Goal: Check status: Check status

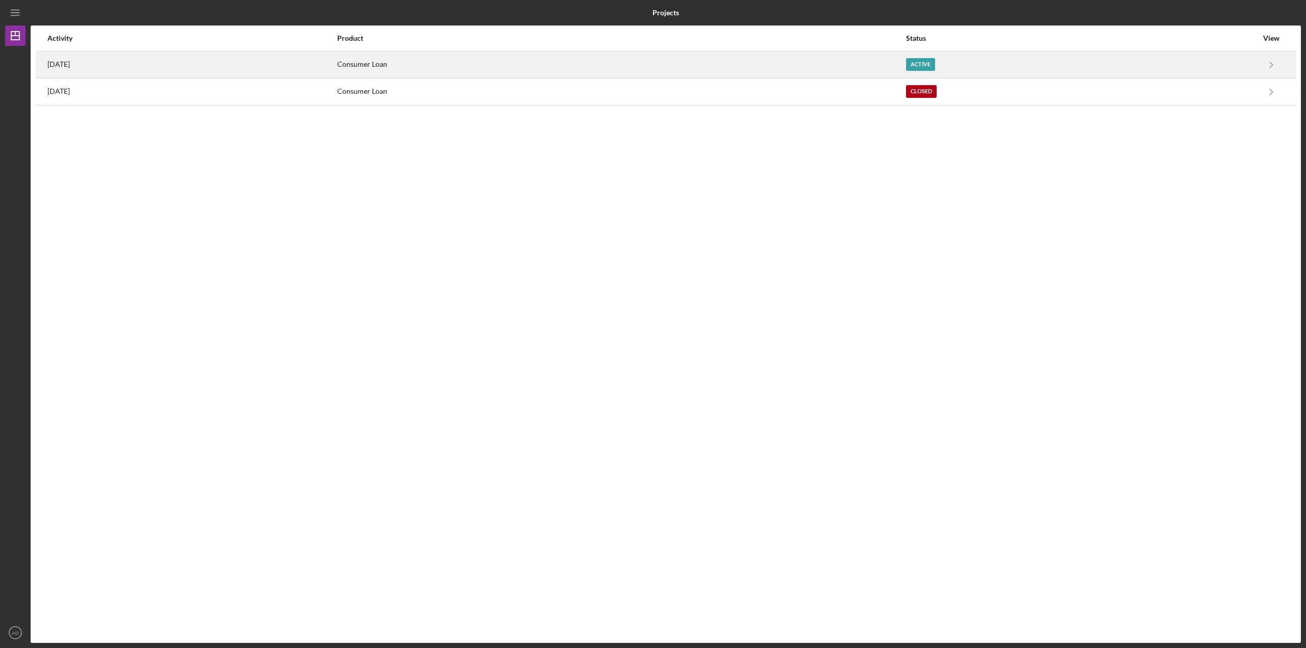
click at [789, 64] on div "Consumer Loan" at bounding box center [621, 65] width 568 height 26
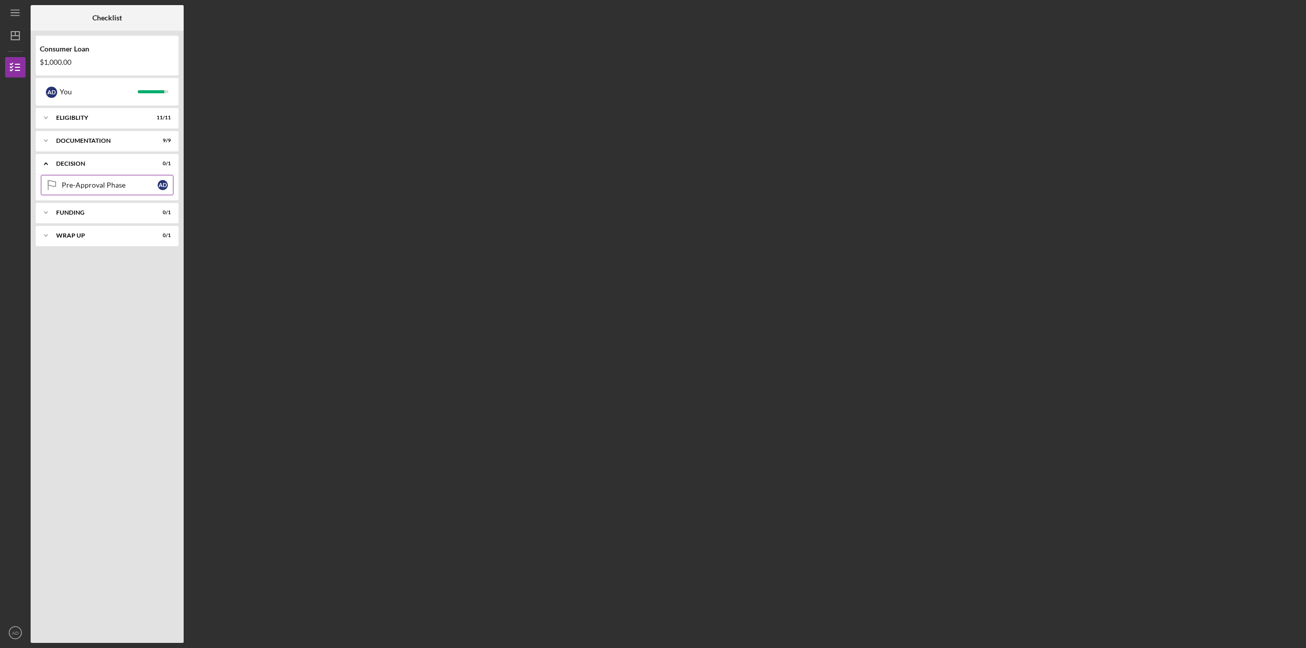
click at [95, 180] on link "Pre-Approval Phase Pre-Approval Phase A D" at bounding box center [107, 185] width 133 height 20
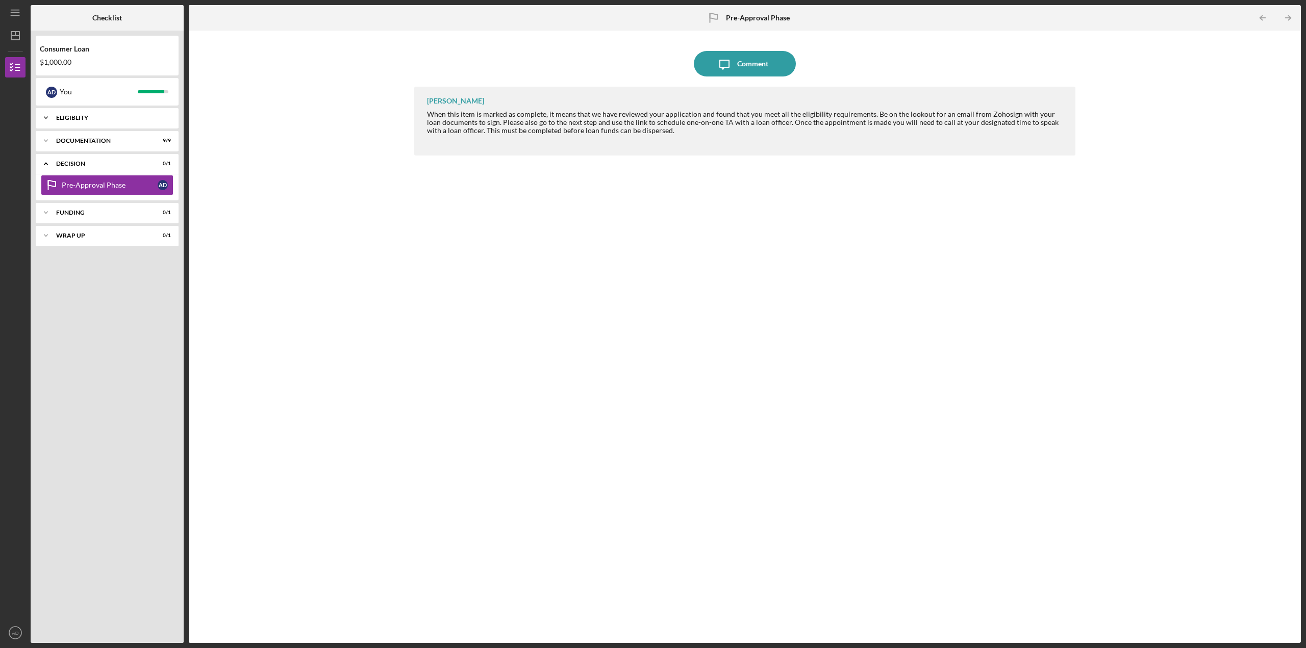
click at [100, 113] on div "Icon/Expander Eligiblity 11 / 11" at bounding box center [107, 118] width 143 height 20
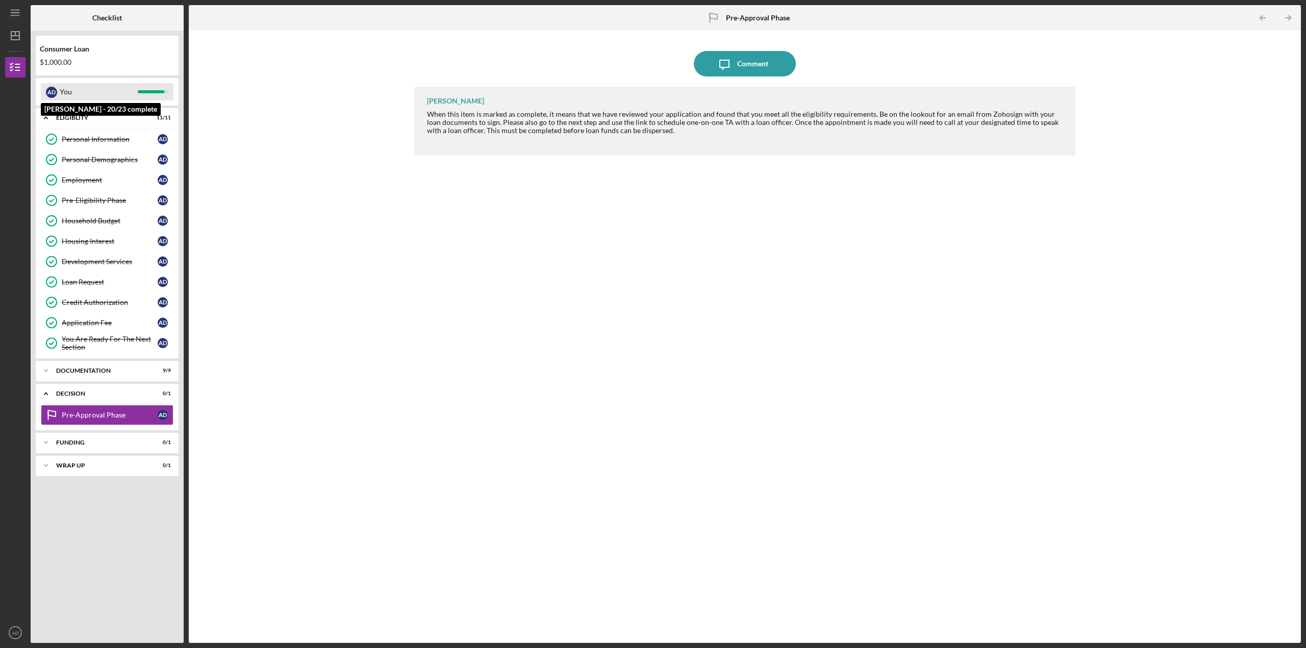
click at [67, 89] on div "You" at bounding box center [99, 91] width 78 height 17
click at [14, 37] on icon "Icon/Dashboard" at bounding box center [16, 36] width 26 height 26
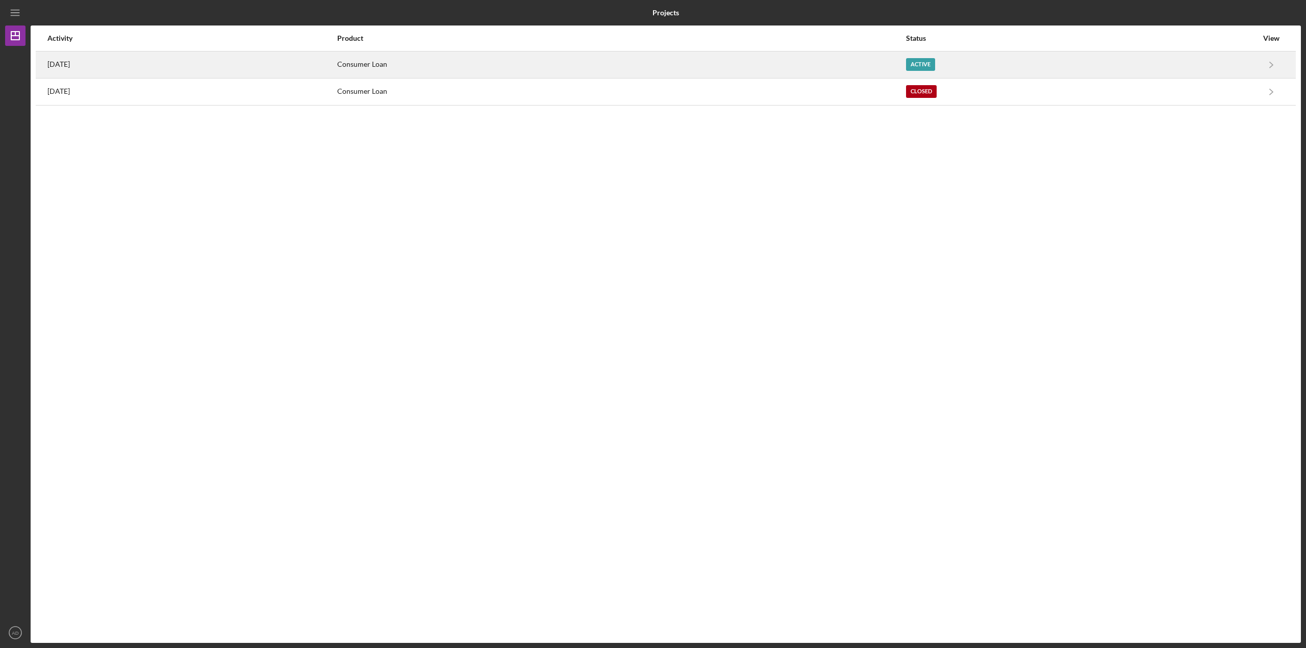
click at [183, 69] on div "3 days ago" at bounding box center [191, 65] width 289 height 26
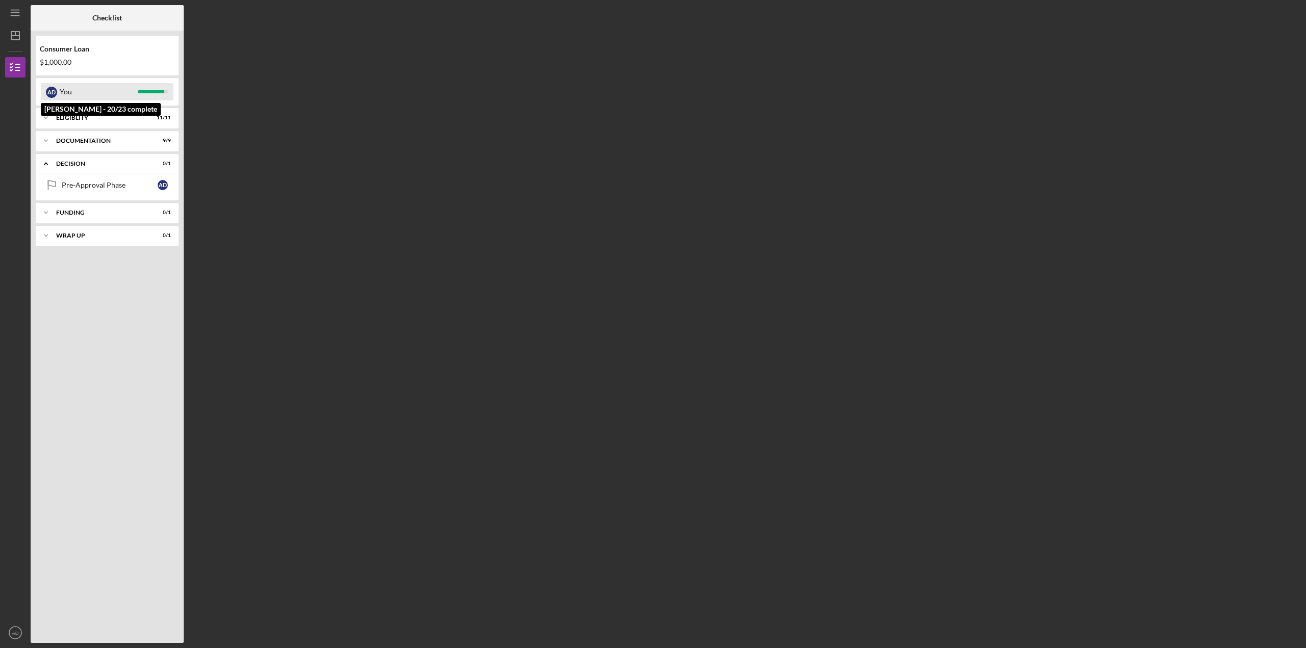
click at [94, 89] on div "You" at bounding box center [99, 91] width 78 height 17
click at [96, 118] on div "Eligiblity" at bounding box center [111, 118] width 110 height 6
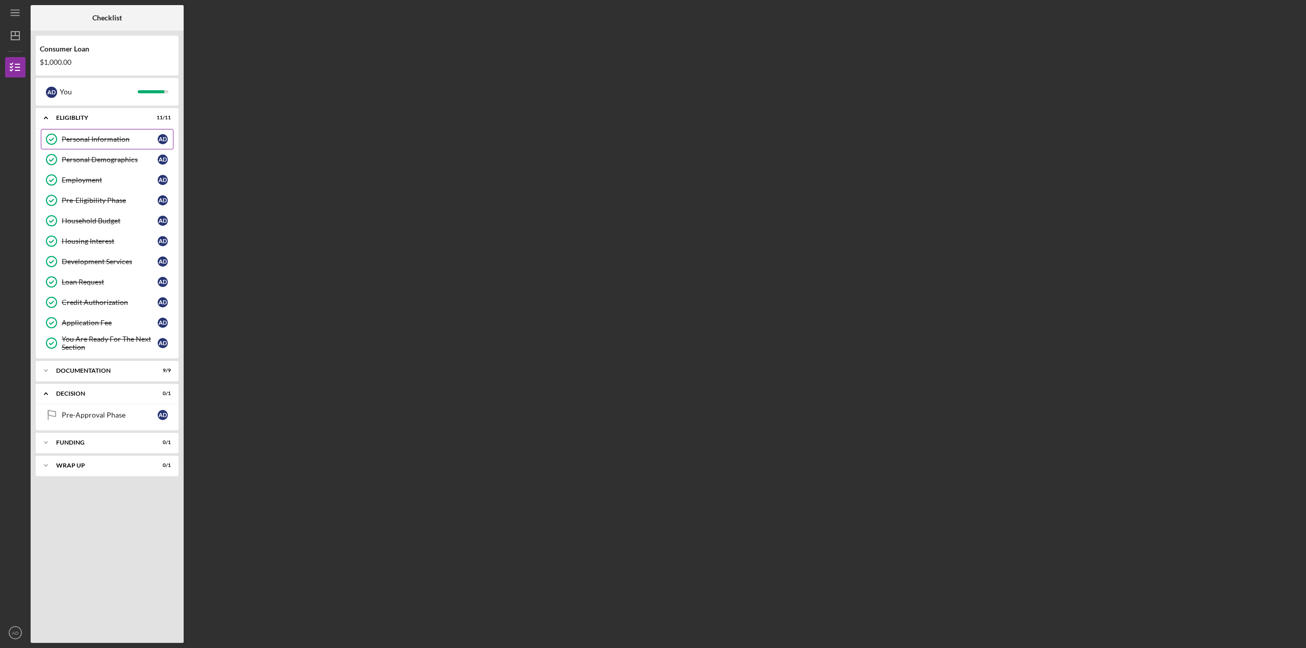
click at [90, 132] on link "Personal Information Personal Information A D" at bounding box center [107, 139] width 133 height 20
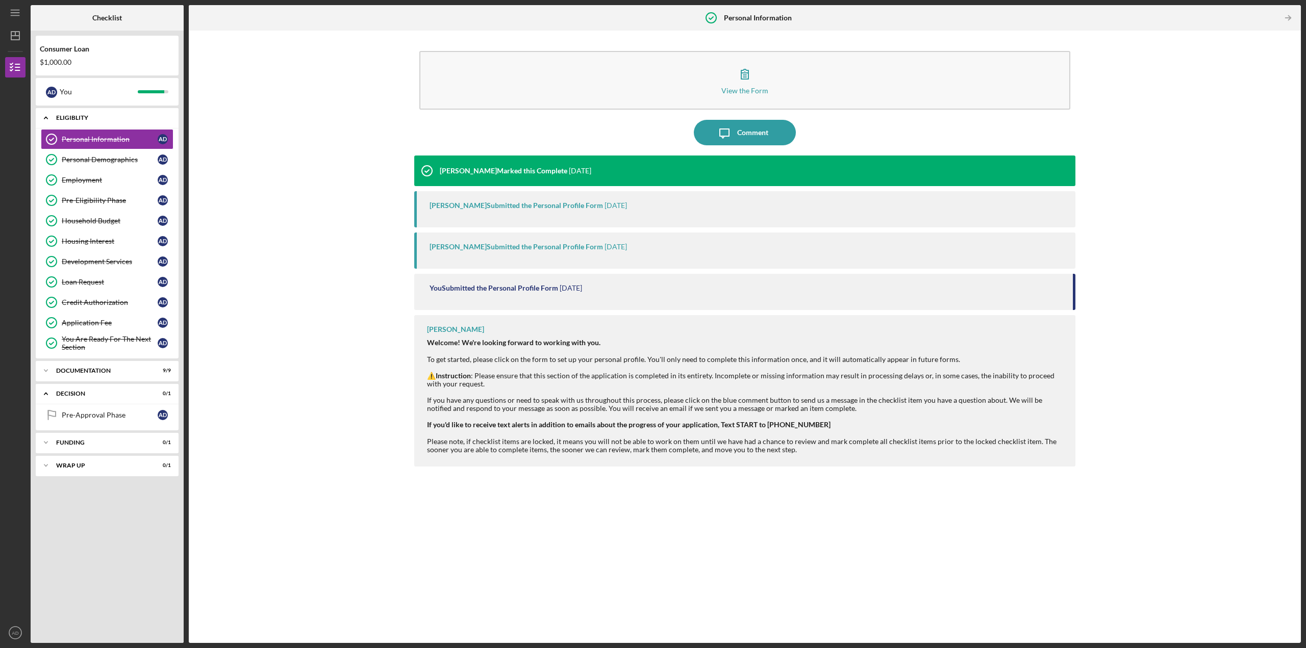
click at [43, 117] on icon "Icon/Expander" at bounding box center [46, 118] width 20 height 20
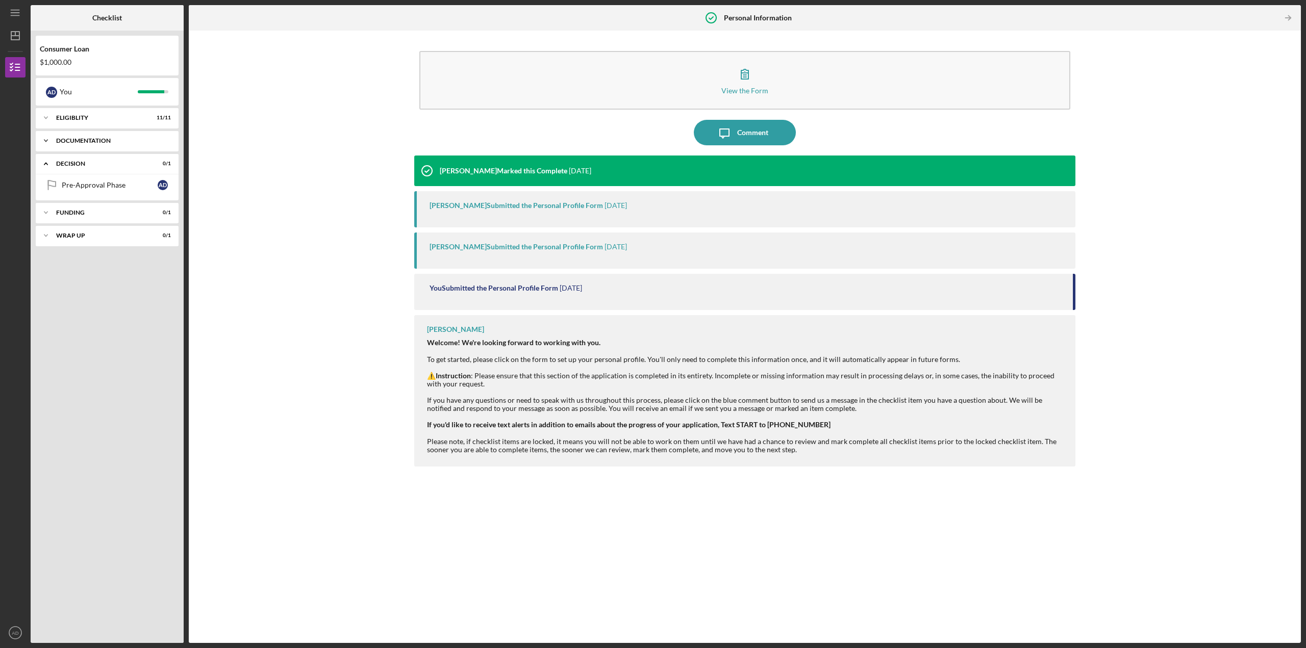
click at [46, 143] on icon "Icon/Expander" at bounding box center [46, 141] width 20 height 20
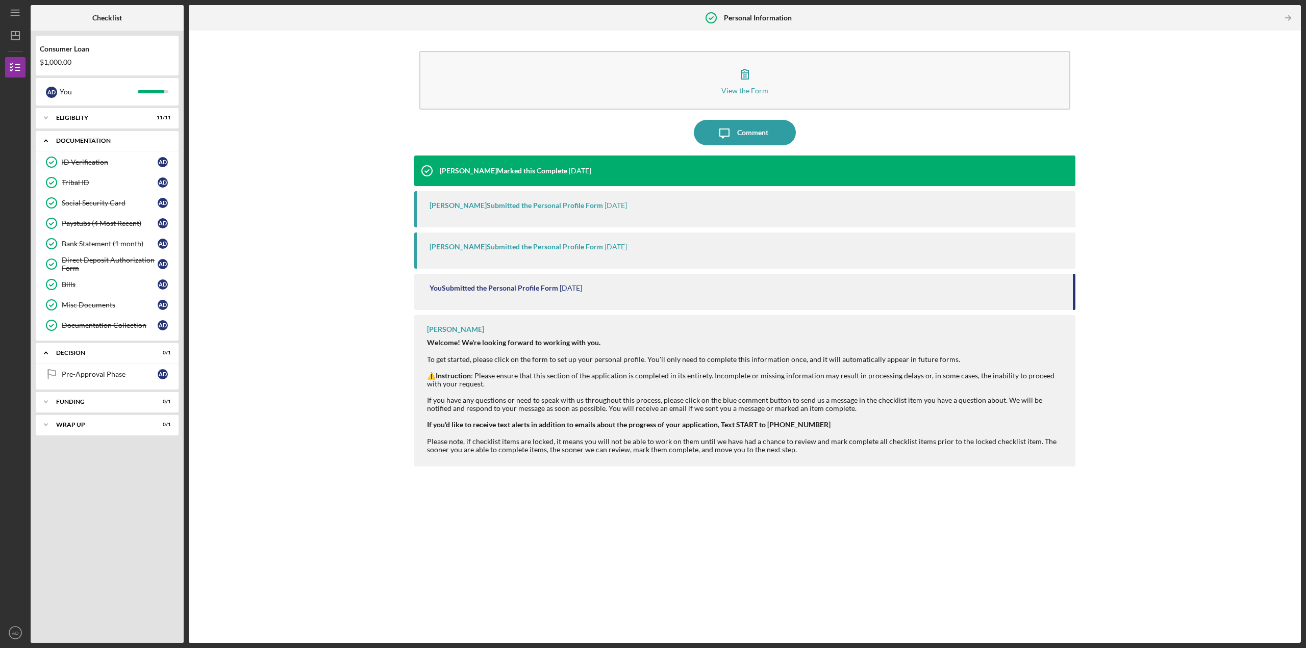
click at [47, 145] on icon "Icon/Expander" at bounding box center [46, 141] width 20 height 20
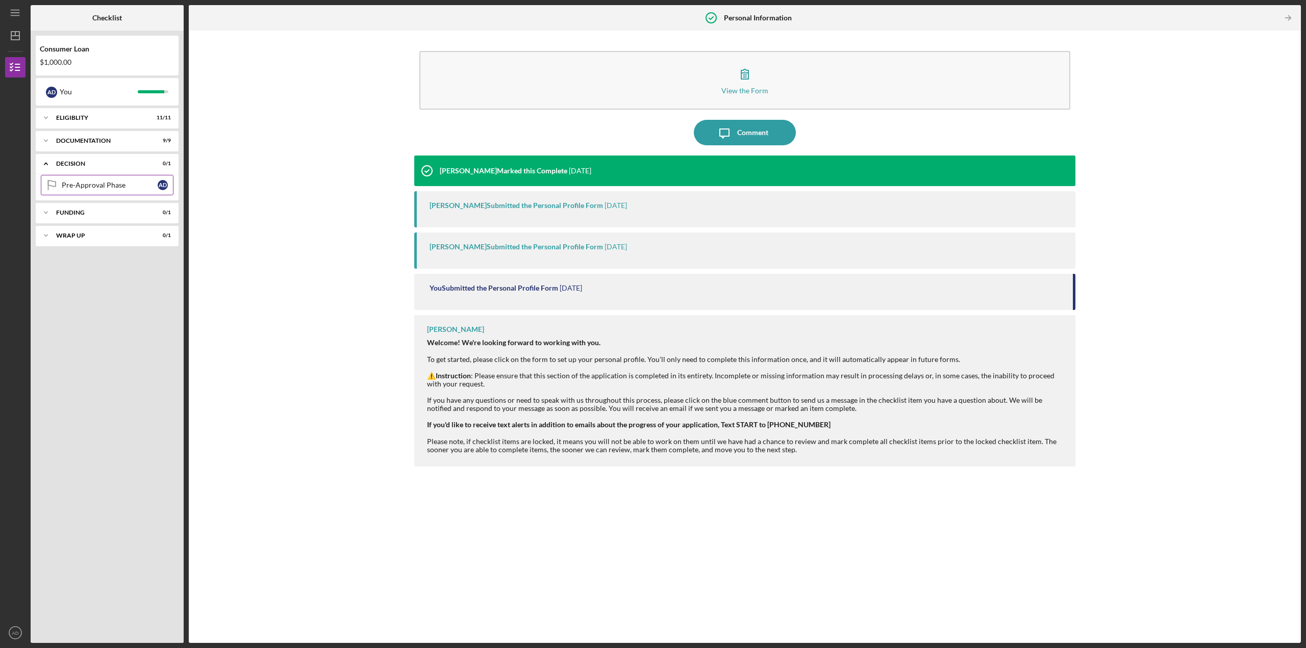
click at [71, 190] on link "Pre-Approval Phase Pre-Approval Phase A D" at bounding box center [107, 185] width 133 height 20
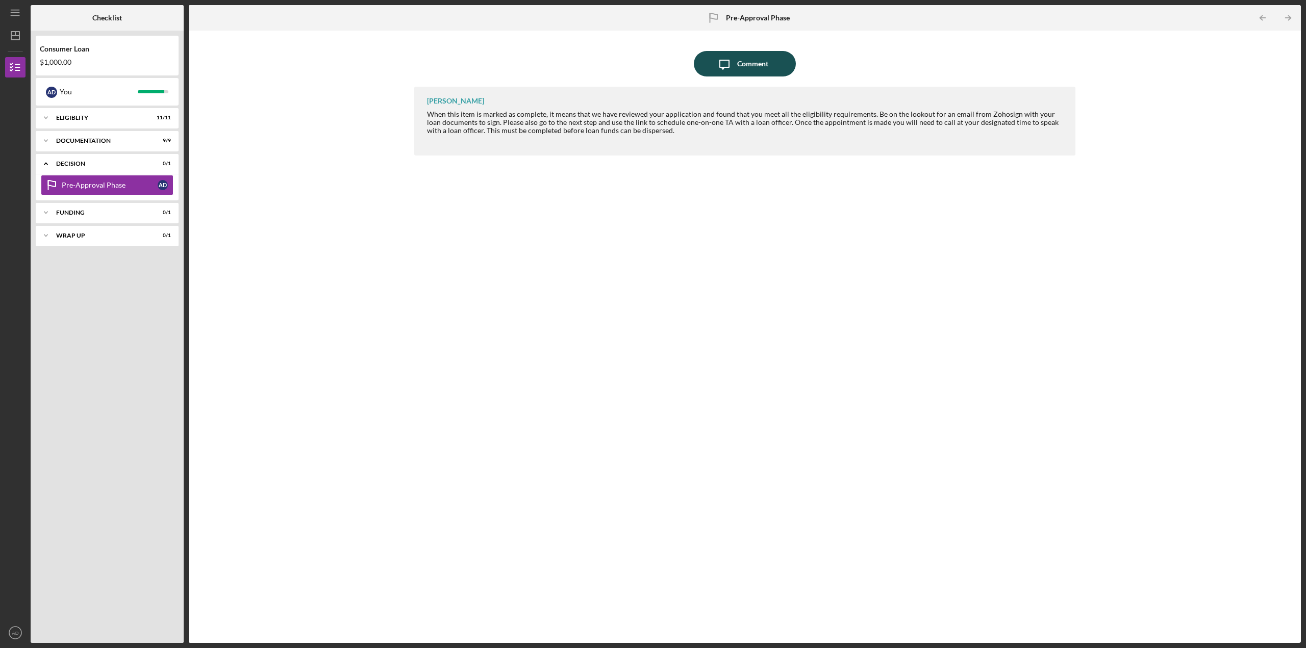
click at [741, 65] on div "Comment" at bounding box center [752, 64] width 31 height 26
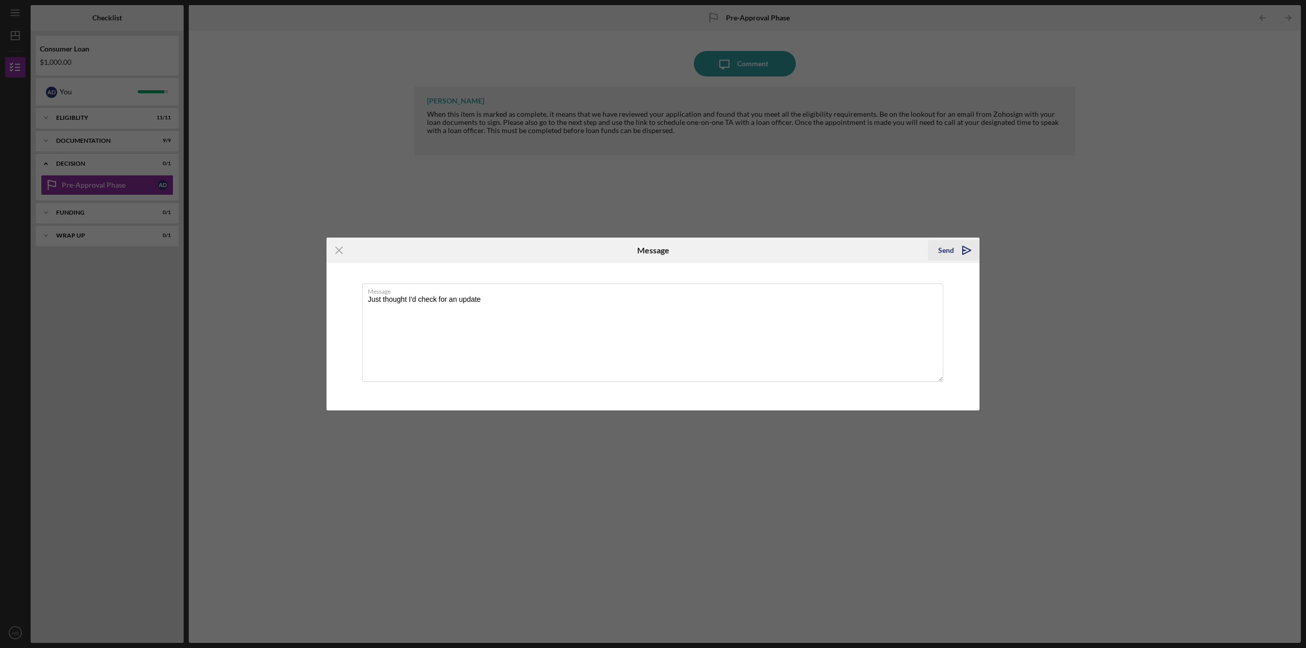
type textarea "Just thought I'd check for an update"
click at [969, 255] on icon "Icon/icon-invite-send" at bounding box center [967, 251] width 26 height 26
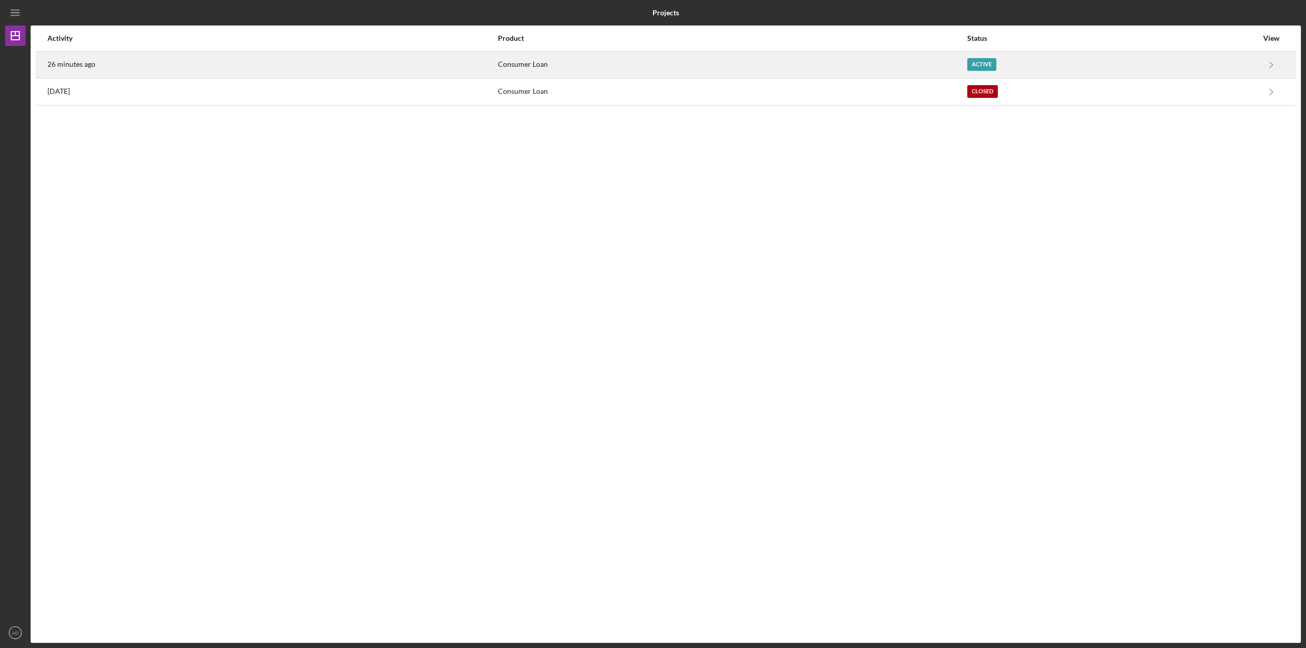
click at [88, 60] on time "26 minutes ago" at bounding box center [71, 64] width 48 height 8
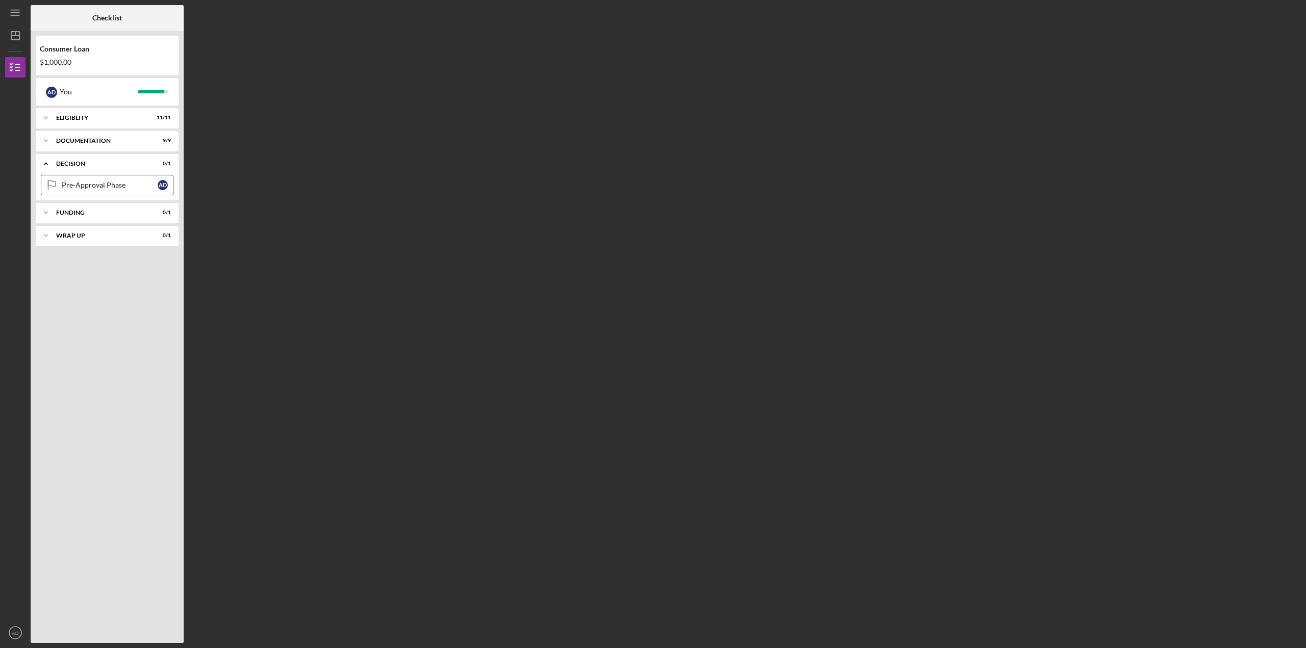
click at [96, 192] on link "Pre-Approval Phase Pre-Approval Phase A D" at bounding box center [107, 185] width 133 height 20
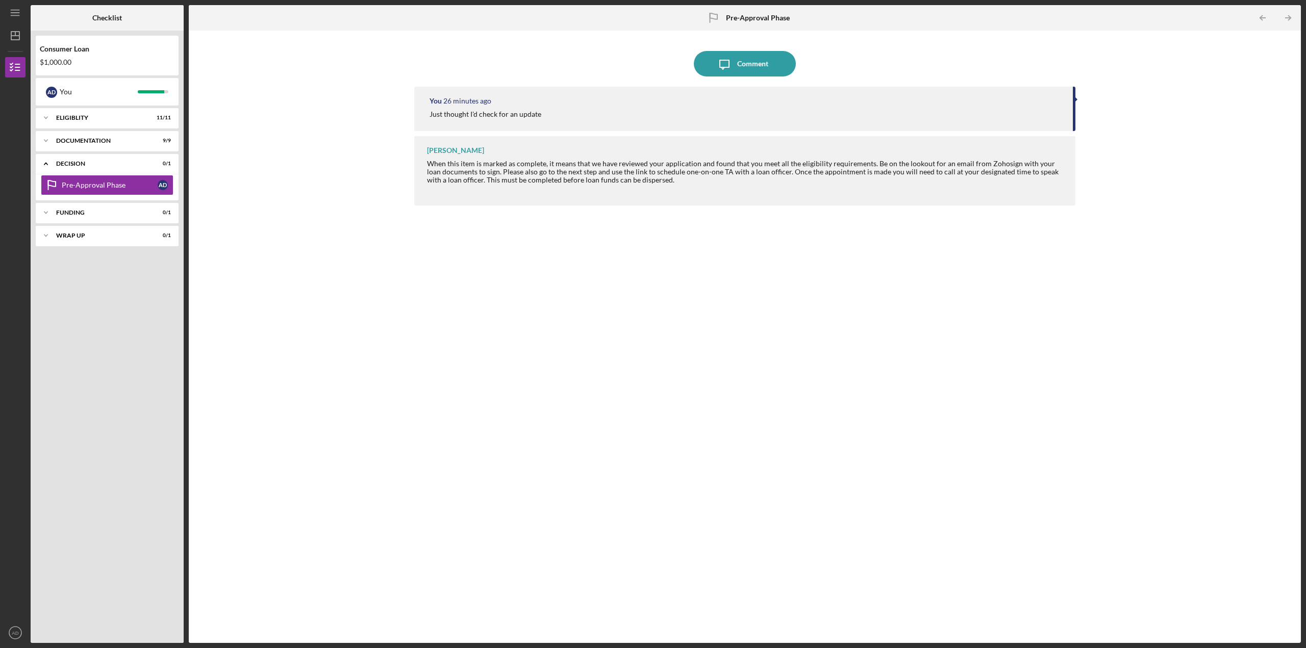
click at [810, 116] on div "Just thought I'd check for an update" at bounding box center [746, 114] width 633 height 8
drag, startPoint x: 541, startPoint y: 117, endPoint x: 505, endPoint y: 117, distance: 36.2
click at [505, 117] on div "Just thought I'd check for an update" at bounding box center [486, 114] width 112 height 8
click at [435, 115] on div "Just thought I'd check for an update" at bounding box center [486, 114] width 112 height 8
